Goal: Information Seeking & Learning: Understand process/instructions

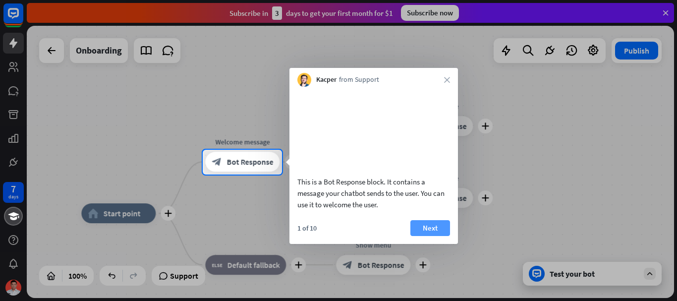
click at [429, 234] on button "Next" at bounding box center [430, 228] width 40 height 16
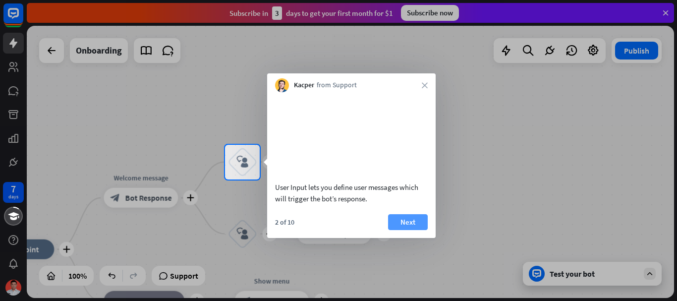
click at [418, 230] on button "Next" at bounding box center [408, 222] width 40 height 16
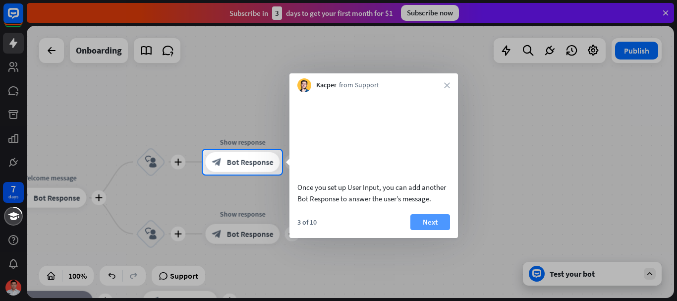
click at [434, 230] on button "Next" at bounding box center [430, 222] width 40 height 16
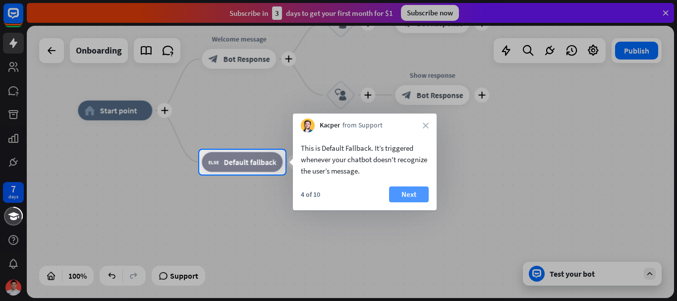
click at [399, 189] on button "Next" at bounding box center [409, 194] width 40 height 16
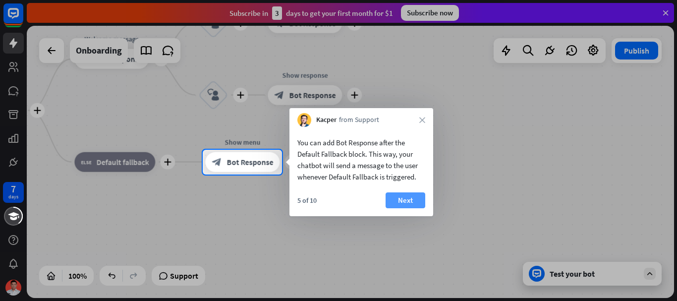
click at [418, 202] on button "Next" at bounding box center [406, 200] width 40 height 16
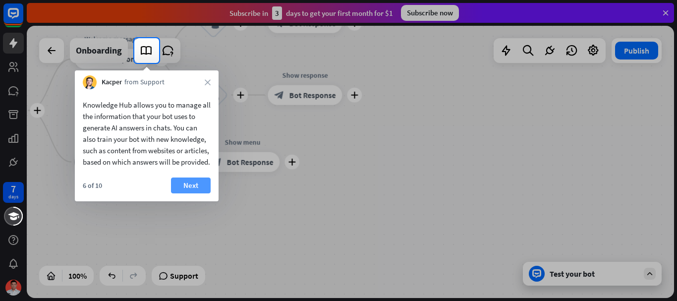
click at [181, 193] on button "Next" at bounding box center [191, 185] width 40 height 16
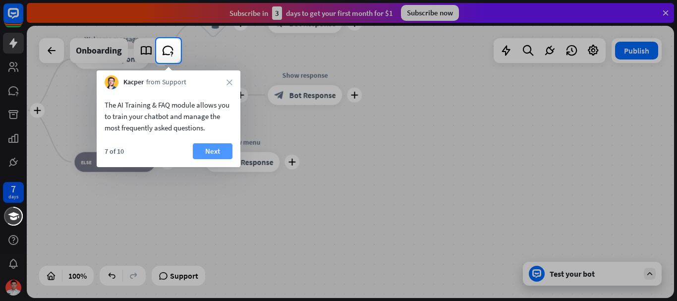
click at [206, 157] on button "Next" at bounding box center [213, 151] width 40 height 16
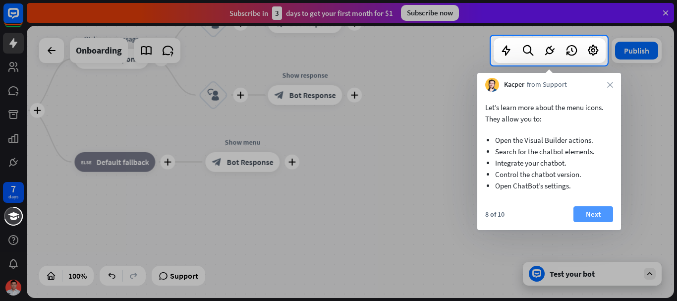
click at [593, 210] on button "Next" at bounding box center [594, 214] width 40 height 16
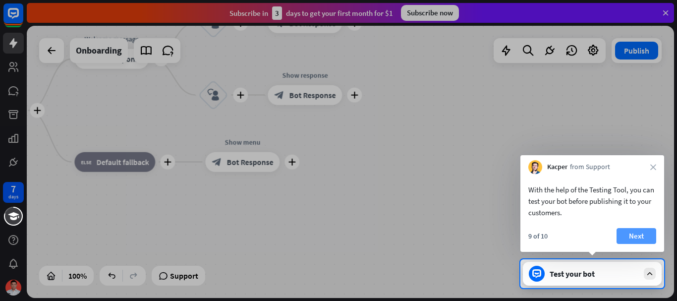
click at [631, 241] on button "Next" at bounding box center [637, 236] width 40 height 16
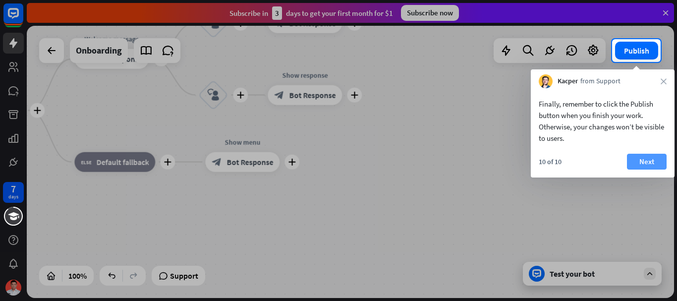
click at [644, 166] on button "Next" at bounding box center [647, 162] width 40 height 16
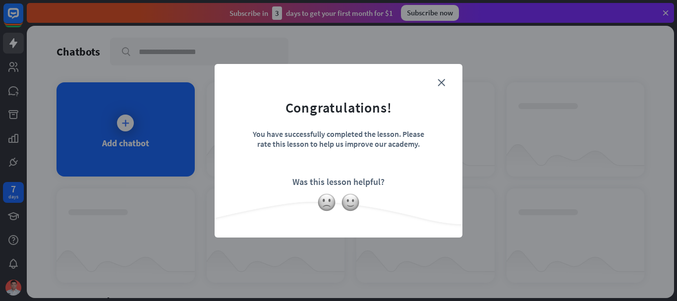
click at [437, 80] on form "Congratulations! You have successfully completed the lesson. Please rate this l…" at bounding box center [338, 135] width 223 height 118
click at [442, 83] on icon "close" at bounding box center [441, 82] width 7 height 7
